Goal: Task Accomplishment & Management: Use online tool/utility

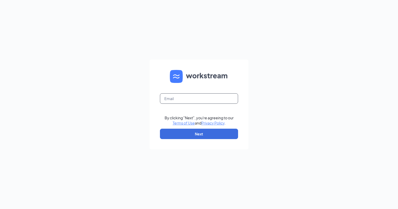
drag, startPoint x: 190, startPoint y: 96, endPoint x: 187, endPoint y: 101, distance: 5.6
click at [190, 96] on input "text" at bounding box center [199, 99] width 78 height 10
type input "mreid@sailormen.com"
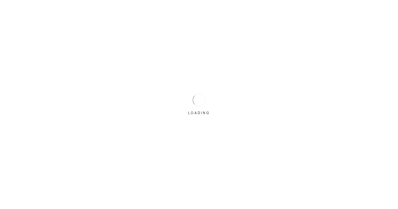
click at [181, 129] on div "LOADING" at bounding box center [199, 104] width 398 height 209
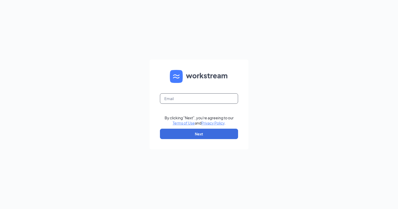
click at [188, 98] on input "text" at bounding box center [199, 99] width 78 height 10
type input "mreid@sailormen.com"
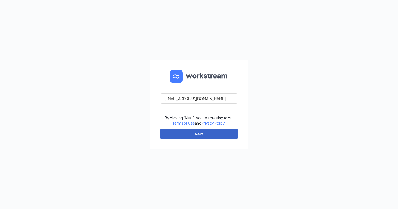
click at [191, 134] on button "Next" at bounding box center [199, 134] width 78 height 10
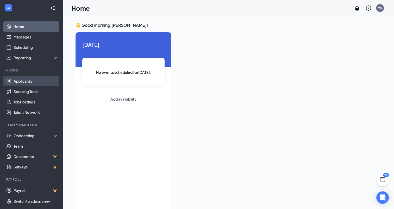
click at [32, 83] on link "Applicants" at bounding box center [36, 81] width 45 height 10
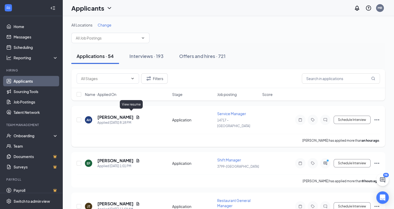
click at [137, 116] on icon "Document" at bounding box center [138, 117] width 3 height 3
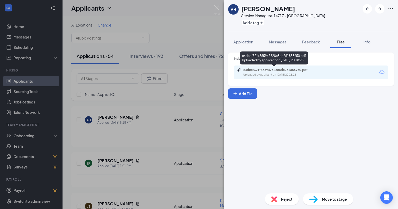
click at [269, 70] on div "c4deef321f365947628c8de261858950.pdf" at bounding box center [279, 70] width 73 height 4
